Goal: Information Seeking & Learning: Learn about a topic

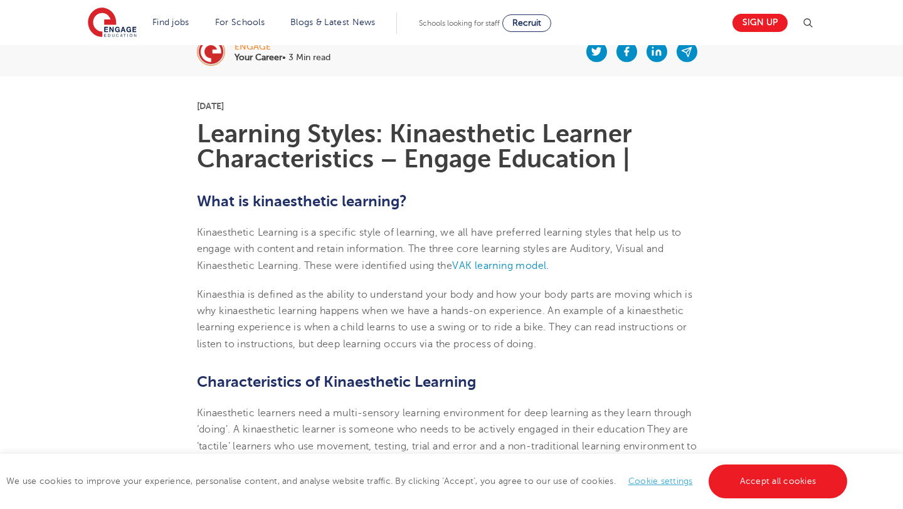
scroll to position [278, 0]
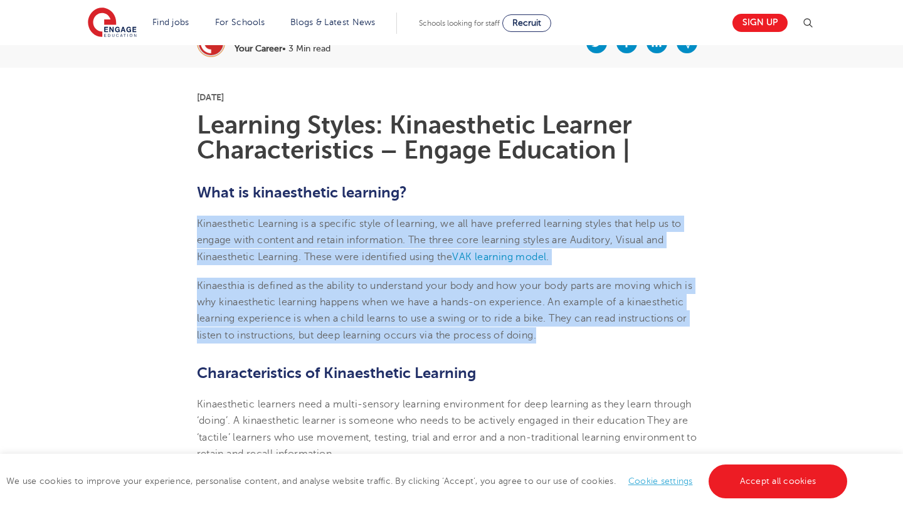
drag, startPoint x: 196, startPoint y: 221, endPoint x: 556, endPoint y: 333, distance: 377.7
copy section "Kinaesthetic Learning is a specific style of learning, we all have preferred le…"
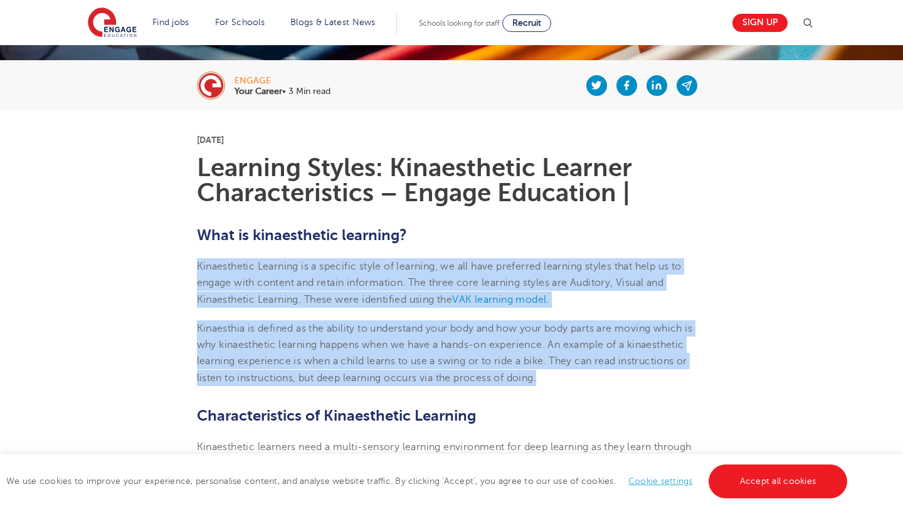
scroll to position [281, 0]
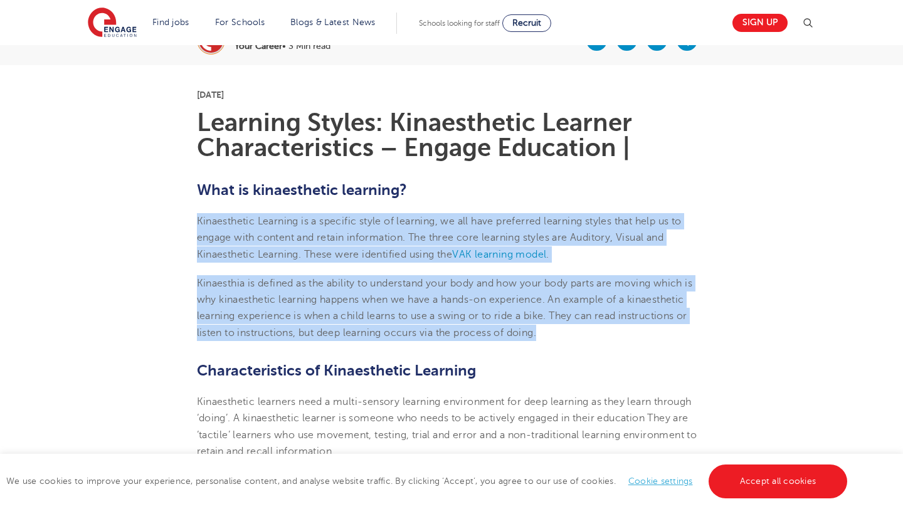
drag, startPoint x: 589, startPoint y: 288, endPoint x: 190, endPoint y: 181, distance: 413.5
copy section "Lore ip dolorsitamet consecte? Adipiscingel Seddoeiu te i utlabore etdol ma ali…"
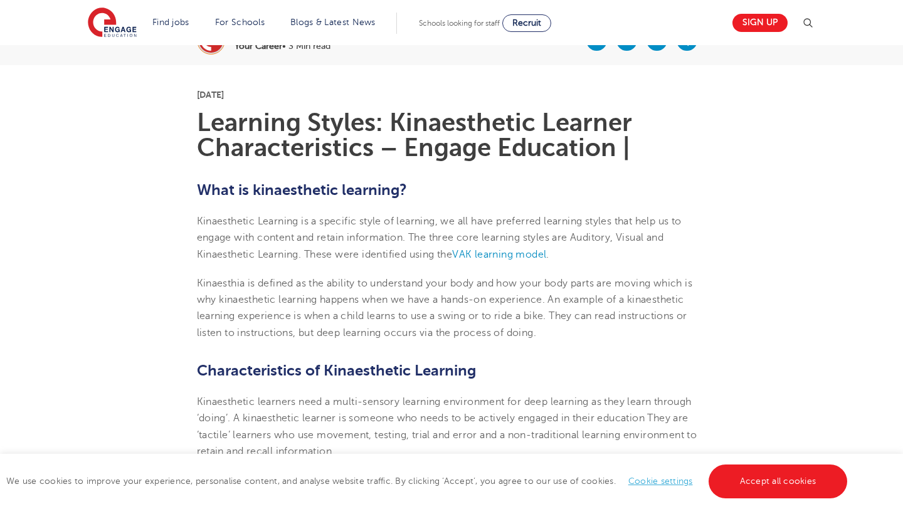
click at [268, 276] on p "Kinaesthia is defined as the ability to understand your body and how your body …" at bounding box center [452, 308] width 510 height 66
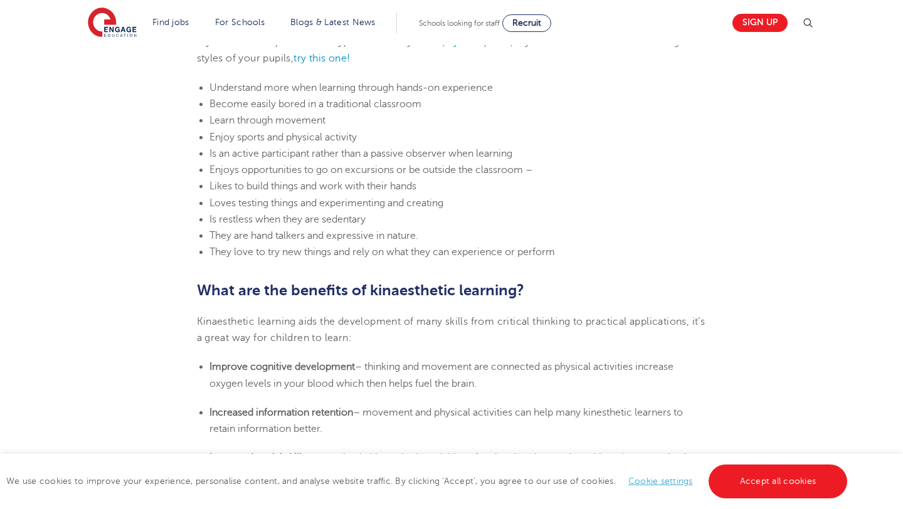
scroll to position [499, 0]
